Goal: Task Accomplishment & Management: Manage account settings

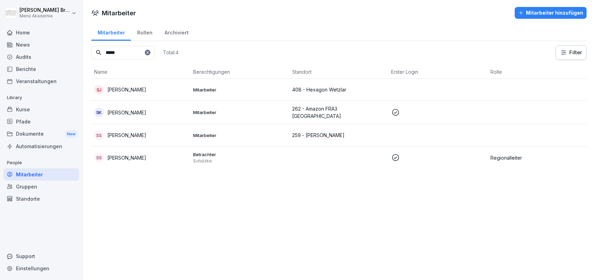
click at [33, 31] on div "Home" at bounding box center [41, 32] width 76 height 12
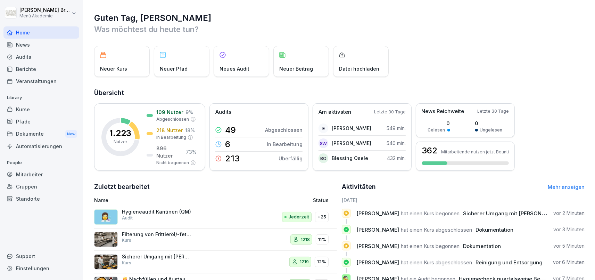
click at [36, 174] on div "Mitarbeiter" at bounding box center [41, 174] width 76 height 12
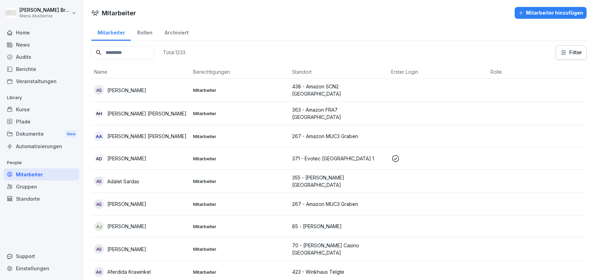
click at [32, 33] on div "Home" at bounding box center [41, 32] width 76 height 12
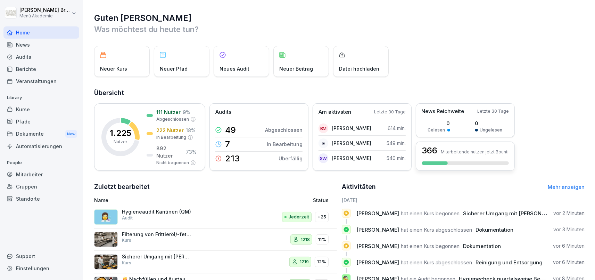
scroll to position [73, 0]
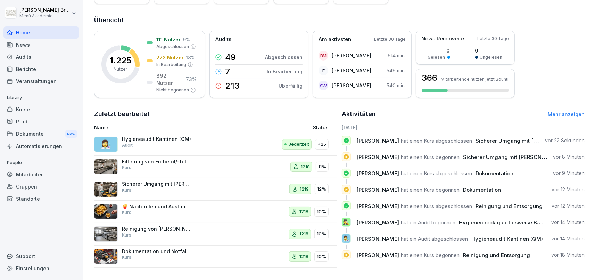
click at [41, 174] on div "Mitarbeiter" at bounding box center [41, 174] width 76 height 12
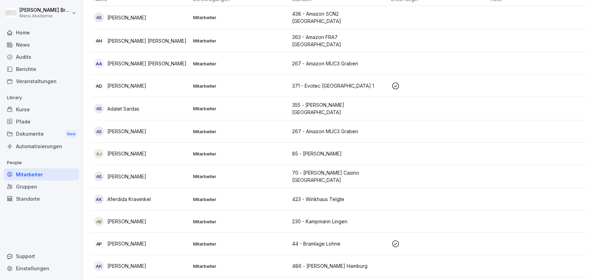
scroll to position [7, 0]
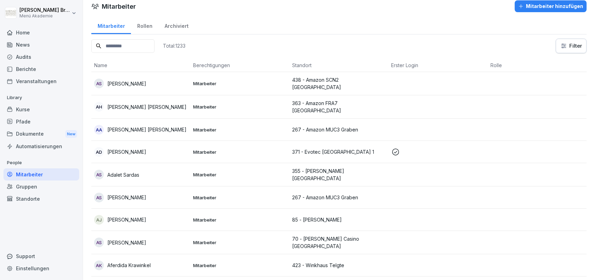
click at [125, 216] on p "Adina-Juliana Jiga" at bounding box center [126, 219] width 39 height 7
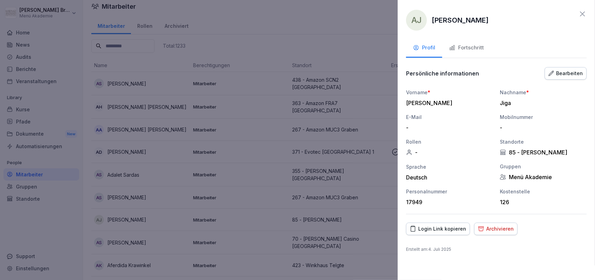
click at [580, 16] on icon at bounding box center [583, 14] width 8 height 8
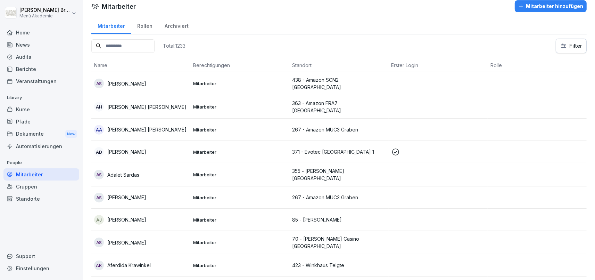
click at [29, 175] on div "Mitarbeiter" at bounding box center [41, 174] width 76 height 12
click at [35, 186] on div "Gruppen" at bounding box center [41, 186] width 76 height 12
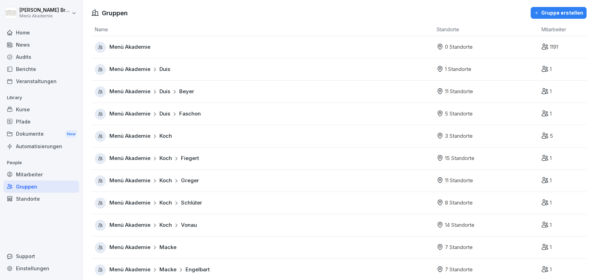
click at [131, 92] on span "Menü Akademie" at bounding box center [129, 92] width 41 height 8
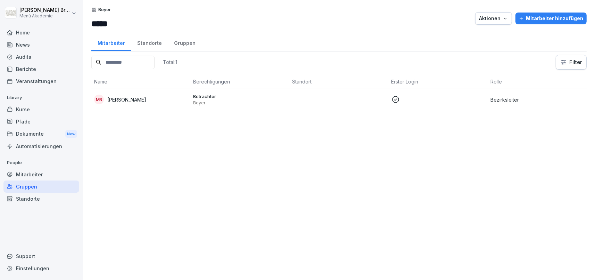
click at [27, 194] on div "Standorte" at bounding box center [41, 199] width 76 height 12
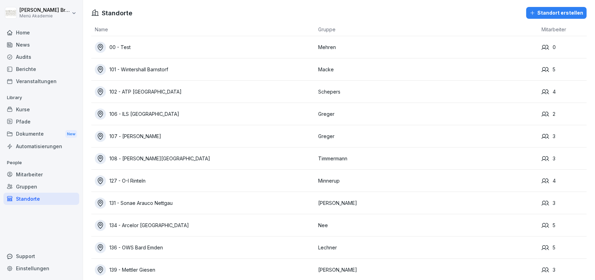
click at [147, 91] on div "102 - ATP [GEOGRAPHIC_DATA]" at bounding box center [205, 91] width 220 height 11
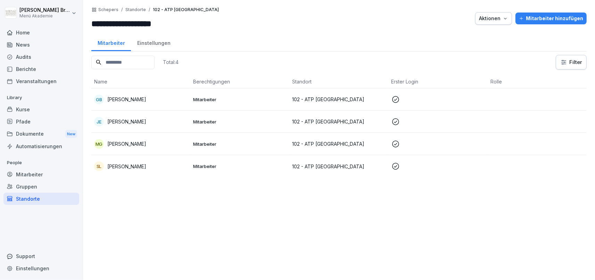
click at [128, 140] on div "MG Martina Graf" at bounding box center [141, 144] width 94 height 10
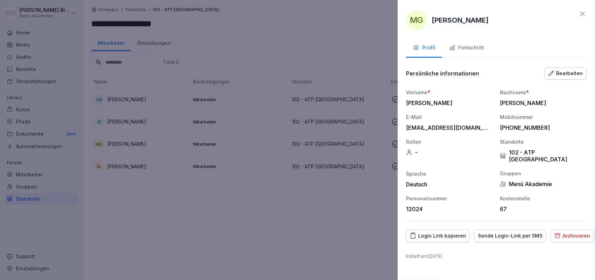
click at [554, 73] on icon "button" at bounding box center [552, 74] width 6 height 6
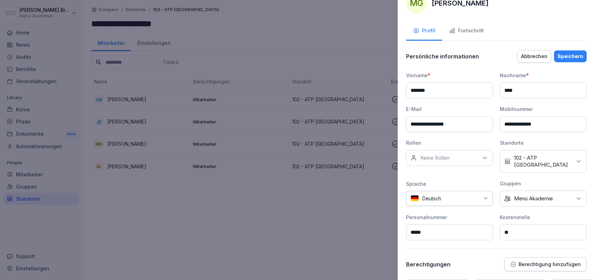
scroll to position [40, 0]
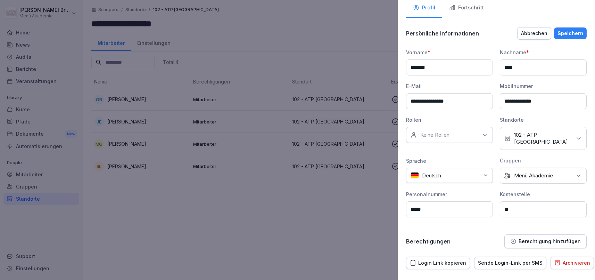
click at [551, 237] on button "Berechtigung hinzufügen" at bounding box center [546, 241] width 82 height 14
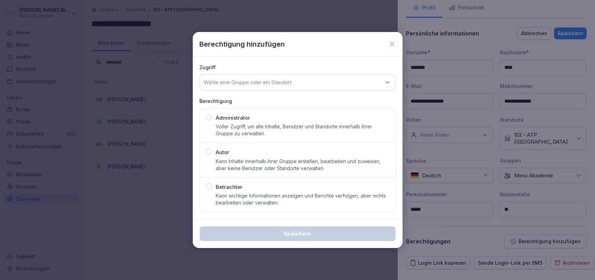
click at [252, 128] on p "Voller Zugriff, um alle Inhalte, Benutzer und Standorte innerhalb ihrer Gruppe …" at bounding box center [303, 130] width 174 height 14
click at [256, 81] on p "Wähle eine Gruppe oder ein Standort" at bounding box center [248, 82] width 88 height 7
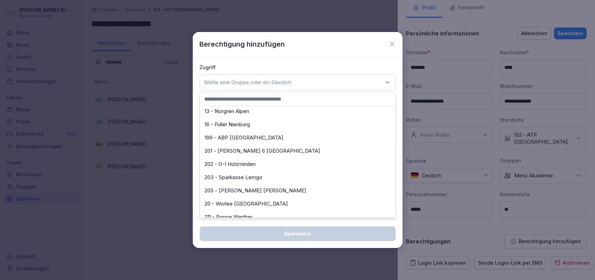
scroll to position [612, 0]
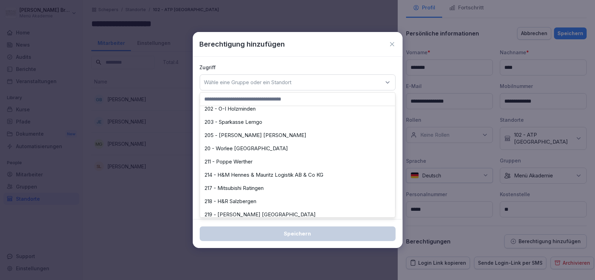
click at [394, 46] on icon at bounding box center [392, 44] width 4 height 4
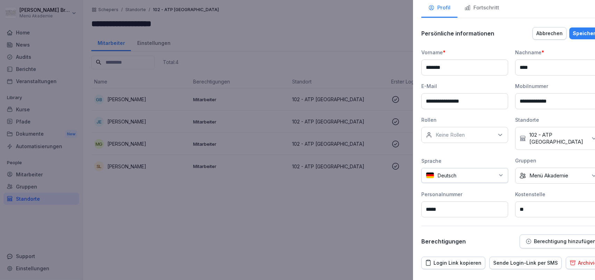
click at [358, 34] on div at bounding box center [297, 140] width 595 height 280
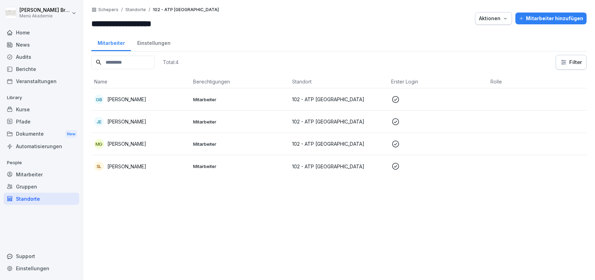
click at [131, 95] on div "GB Gretchen Böhnke-Ehlert" at bounding box center [141, 100] width 94 height 10
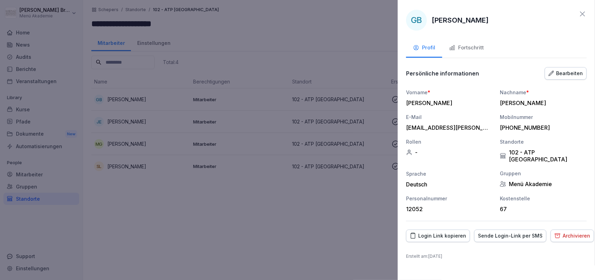
click at [585, 10] on icon at bounding box center [583, 14] width 8 height 8
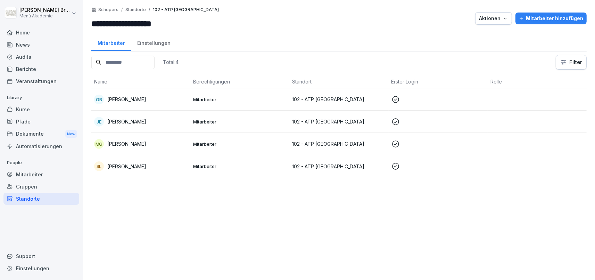
click at [25, 118] on div "Pfade" at bounding box center [41, 121] width 76 height 12
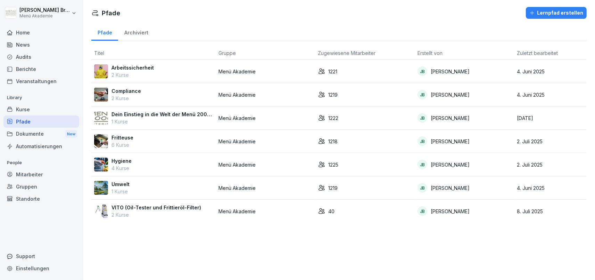
click at [136, 65] on p "Arbeitssicherheit" at bounding box center [133, 67] width 42 height 7
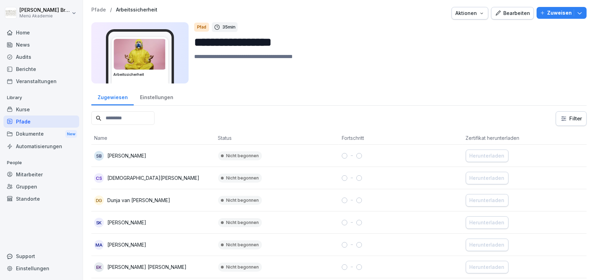
click at [33, 33] on div "Home" at bounding box center [41, 32] width 76 height 12
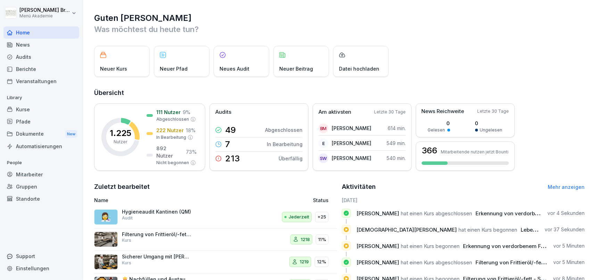
click at [38, 115] on div "Kurse" at bounding box center [41, 109] width 76 height 12
click at [35, 121] on div "Pfade" at bounding box center [41, 121] width 76 height 12
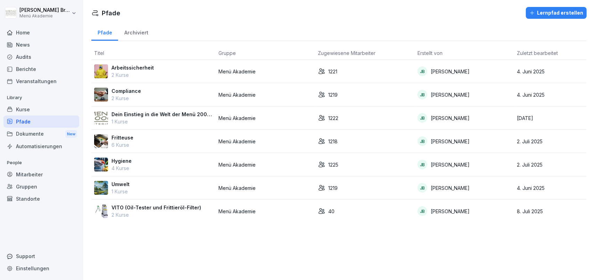
click at [27, 174] on div "Mitarbeiter" at bounding box center [41, 174] width 76 height 12
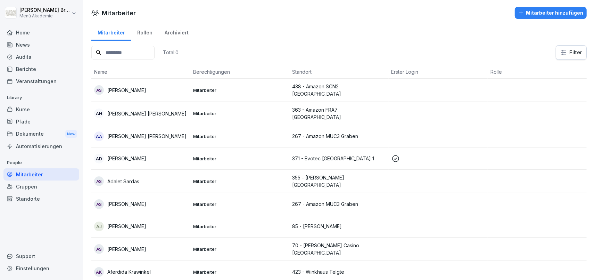
click at [142, 49] on input at bounding box center [122, 53] width 63 height 14
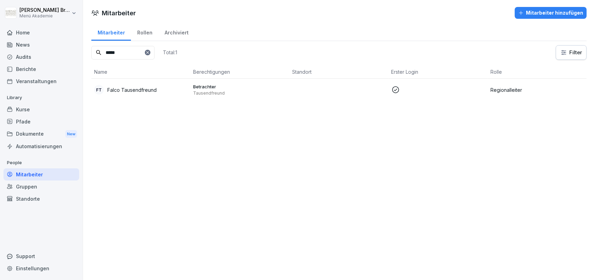
type input "*****"
click at [133, 91] on p "Falco Tausendfreund" at bounding box center [131, 89] width 49 height 7
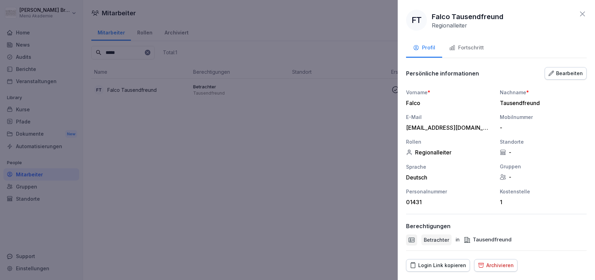
click at [471, 52] on button "Fortschritt" at bounding box center [466, 48] width 49 height 19
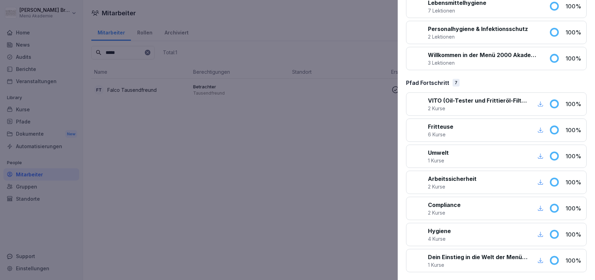
scroll to position [593, 0]
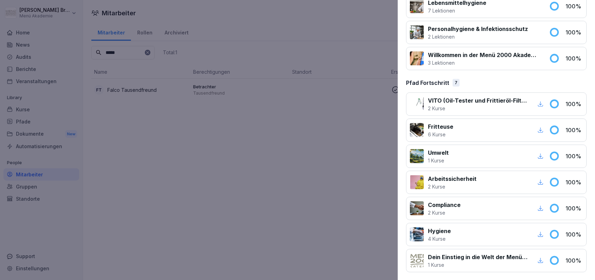
click at [540, 236] on div "button" at bounding box center [540, 234] width 9 height 9
click at [261, 146] on div at bounding box center [297, 140] width 595 height 280
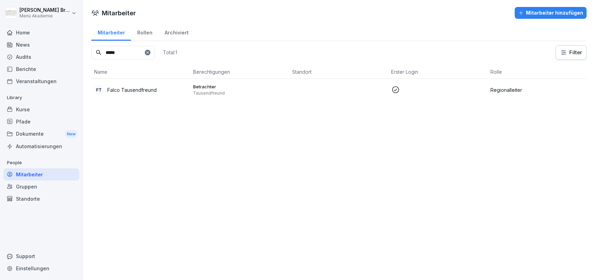
click at [25, 110] on div "Kurse" at bounding box center [41, 109] width 76 height 12
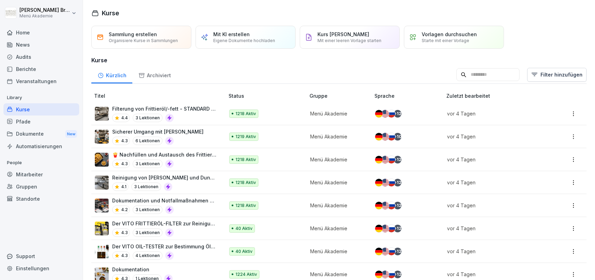
click at [25, 121] on div "Pfade" at bounding box center [41, 121] width 76 height 12
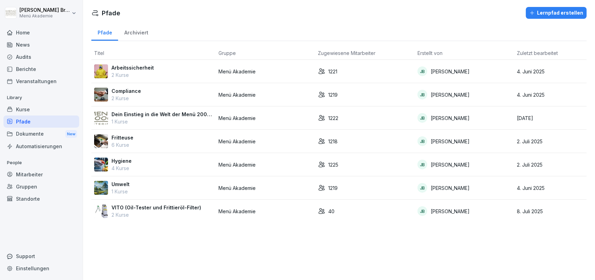
click at [39, 114] on div "Kurse" at bounding box center [41, 109] width 76 height 12
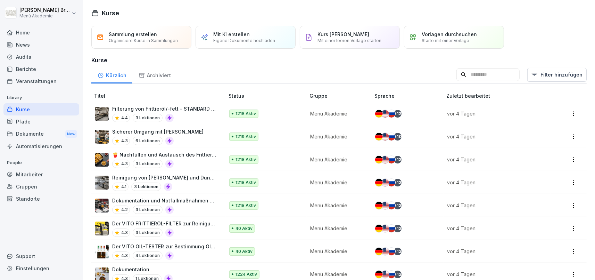
click at [150, 43] on p "Organisiere Kurse in Sammlungen" at bounding box center [143, 40] width 69 height 5
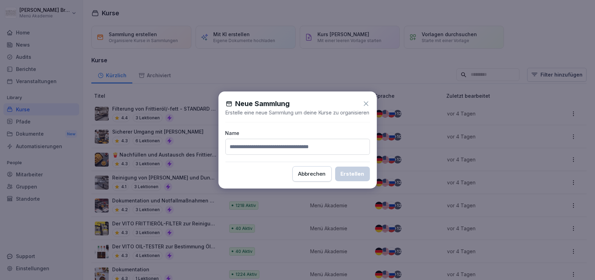
click at [370, 100] on icon at bounding box center [367, 104] width 8 height 8
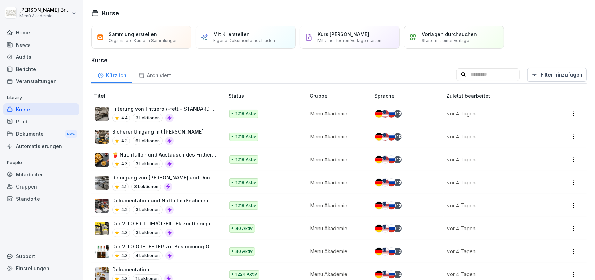
click at [30, 69] on div "Berichte" at bounding box center [41, 69] width 76 height 12
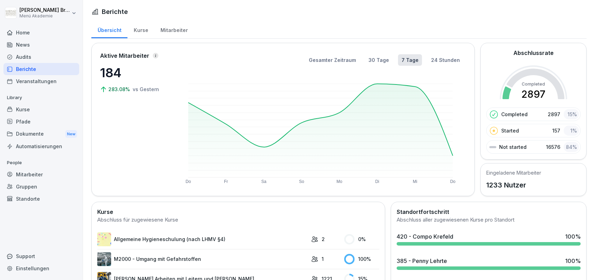
click at [33, 109] on div "Kurse" at bounding box center [41, 109] width 76 height 12
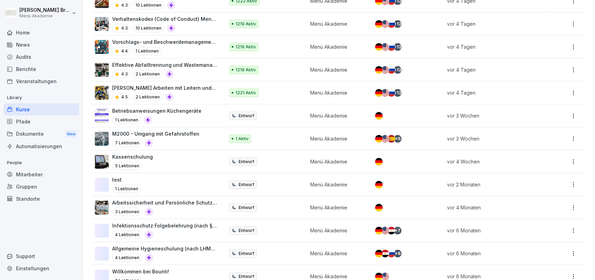
scroll to position [441, 0]
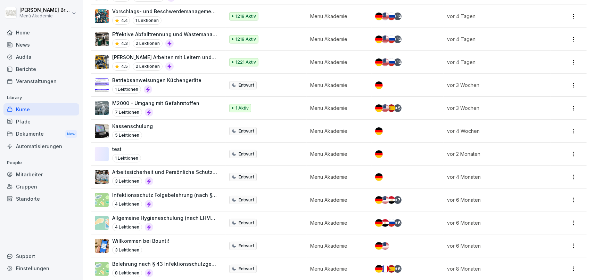
click at [119, 148] on p "test" at bounding box center [126, 148] width 29 height 7
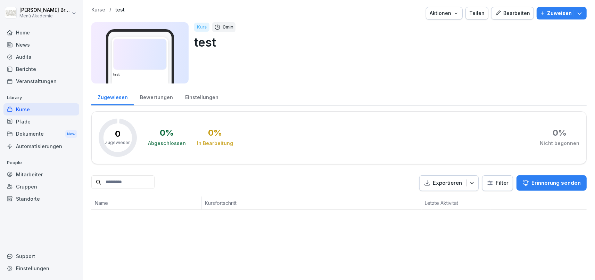
click at [517, 16] on div "Bearbeiten" at bounding box center [512, 13] width 35 height 8
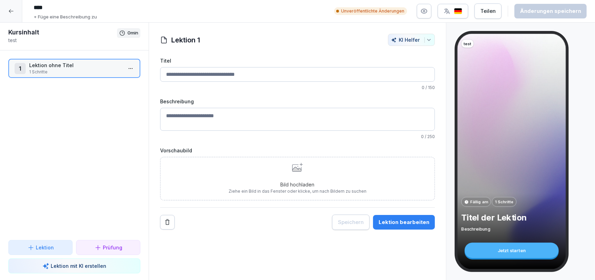
click at [132, 71] on html "**** + Füge eine Beschreibung zu Unveröffentlichte Änderungen Teilen Änderungen…" at bounding box center [297, 140] width 595 height 280
click at [121, 84] on div "Schritte bearbeiten" at bounding box center [105, 82] width 53 height 7
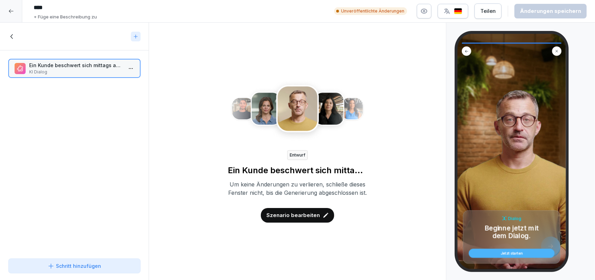
click at [525, 252] on div "Jetzt starten" at bounding box center [511, 252] width 77 height 3
click at [515, 253] on div "Jetzt starten" at bounding box center [511, 252] width 77 height 3
click at [514, 253] on div "Jetzt starten" at bounding box center [511, 252] width 77 height 3
click at [512, 253] on div "Jetzt starten" at bounding box center [511, 252] width 77 height 3
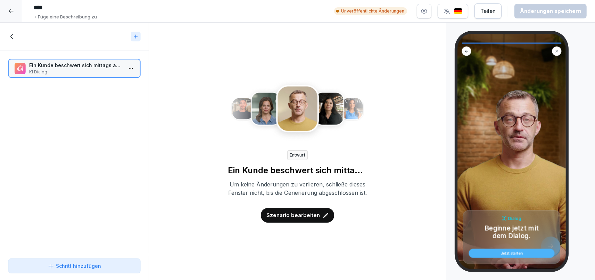
click at [2, 36] on div at bounding box center [74, 37] width 149 height 28
click at [15, 11] on div at bounding box center [11, 11] width 22 height 22
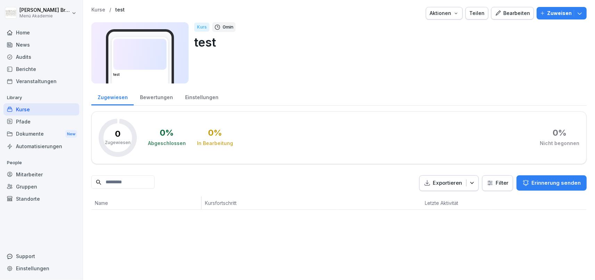
click at [518, 11] on div "Bearbeiten" at bounding box center [512, 13] width 35 height 8
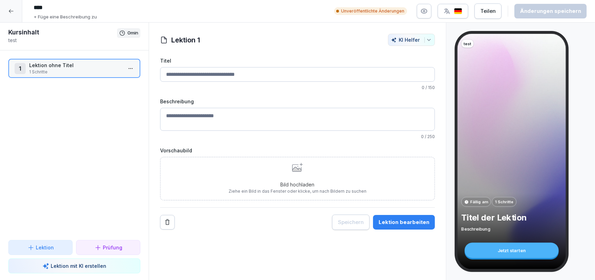
click at [84, 73] on p "1 Schritte" at bounding box center [75, 72] width 93 height 6
click at [128, 67] on html "**** + Füge eine Beschreibung zu Unveröffentlichte Änderungen Teilen Änderungen…" at bounding box center [297, 140] width 595 height 280
click at [121, 81] on div "Schritte bearbeiten" at bounding box center [105, 82] width 53 height 7
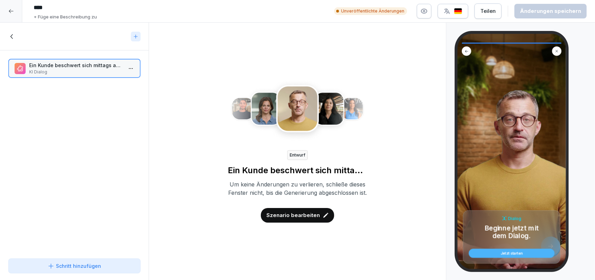
click at [72, 66] on p "Ein Kunde beschwert sich mittags an der Warmausgabe beim MItarbeiter, dass das …" at bounding box center [75, 65] width 93 height 7
click at [301, 219] on p "Szenario bearbeiten" at bounding box center [294, 215] width 54 height 8
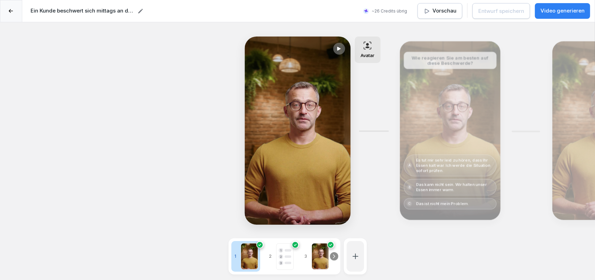
click at [339, 46] on icon at bounding box center [339, 49] width 6 height 6
click at [340, 48] on icon at bounding box center [339, 48] width 3 height 3
click at [10, 9] on div at bounding box center [11, 11] width 22 height 22
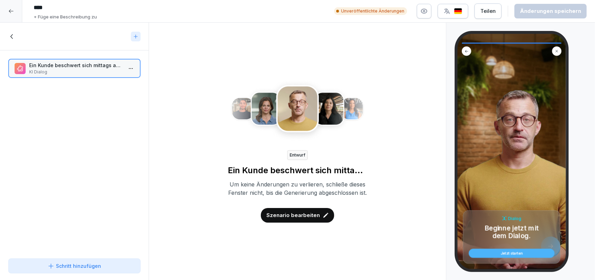
click at [10, 6] on div at bounding box center [11, 11] width 22 height 22
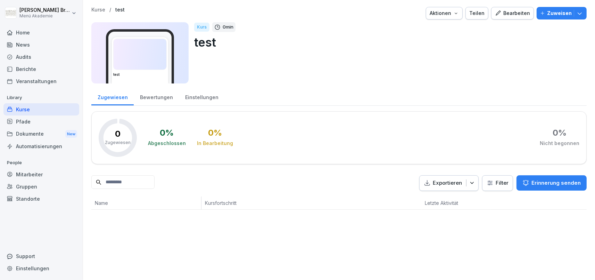
click at [32, 194] on div "Standorte" at bounding box center [41, 199] width 76 height 12
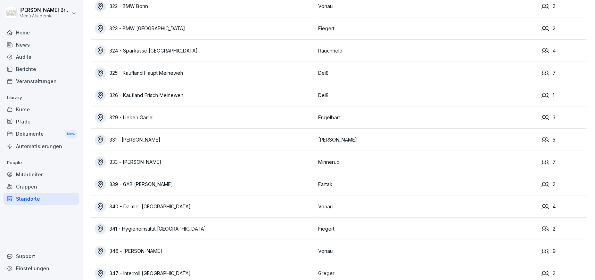
scroll to position [1696, 0]
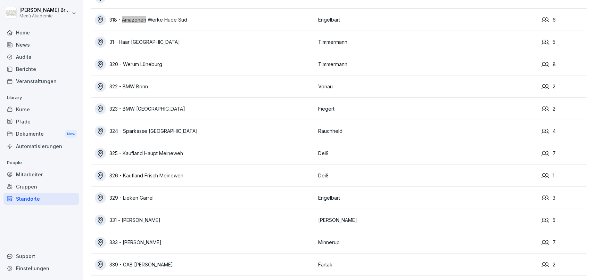
click at [28, 185] on div "Gruppen" at bounding box center [41, 186] width 76 height 12
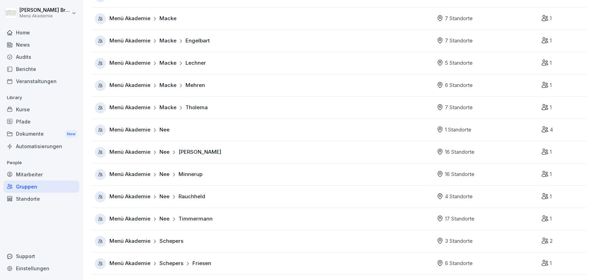
scroll to position [281, 0]
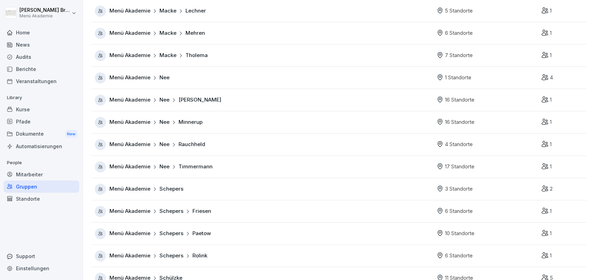
click at [135, 121] on span "Menü Akademie" at bounding box center [129, 122] width 41 height 8
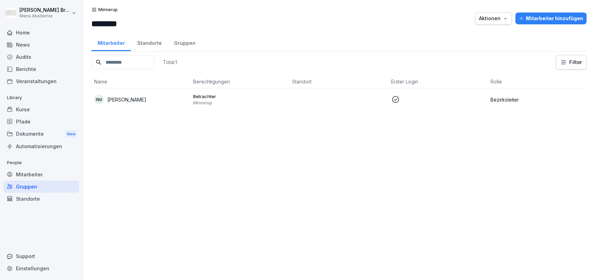
click at [151, 45] on div "Standorte" at bounding box center [149, 42] width 37 height 18
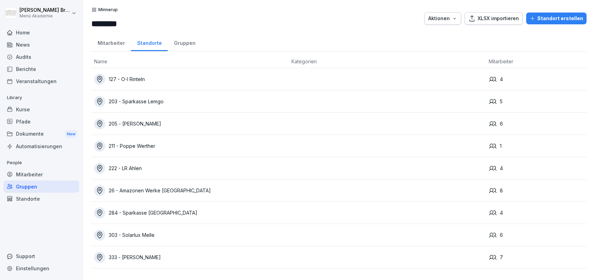
click at [163, 189] on div "26 - Amazonen Werke [GEOGRAPHIC_DATA]" at bounding box center [190, 190] width 192 height 11
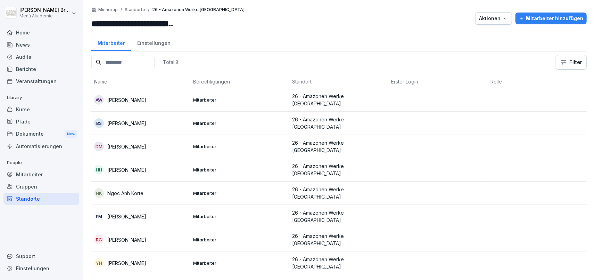
click at [132, 144] on p "[PERSON_NAME]" at bounding box center [126, 146] width 39 height 7
